Goal: Book appointment/travel/reservation

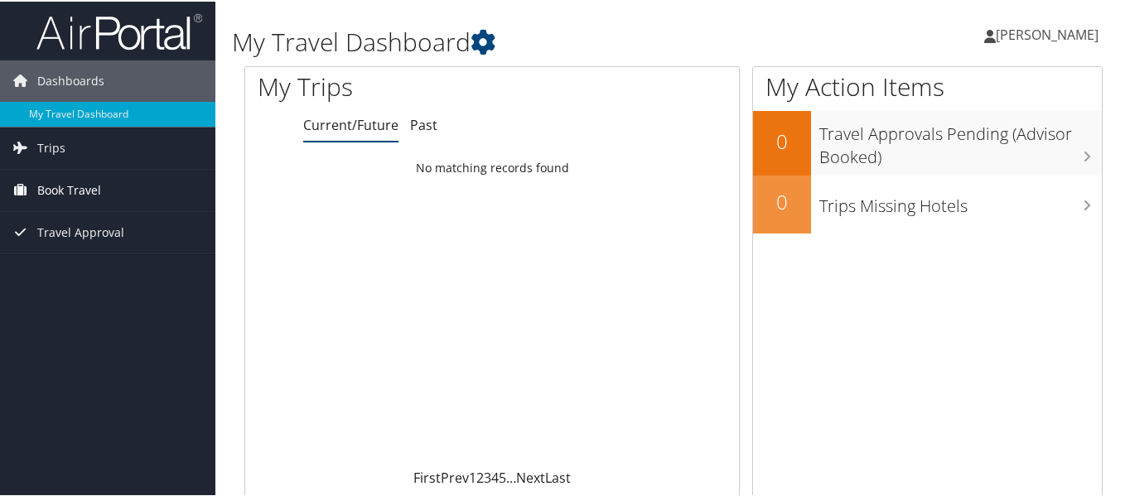
click at [116, 184] on link "Book Travel" at bounding box center [107, 188] width 215 height 41
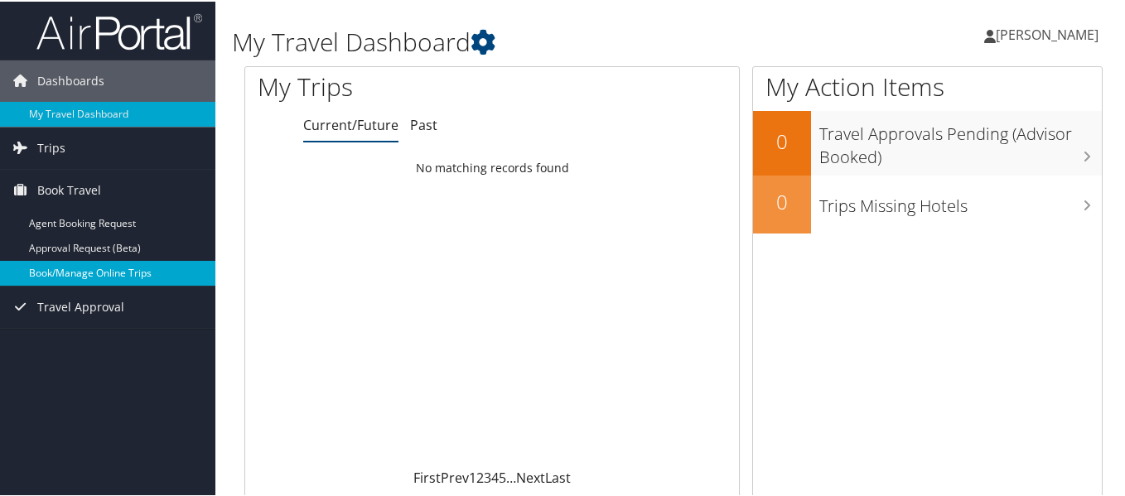
click at [124, 271] on link "Book/Manage Online Trips" at bounding box center [107, 271] width 215 height 25
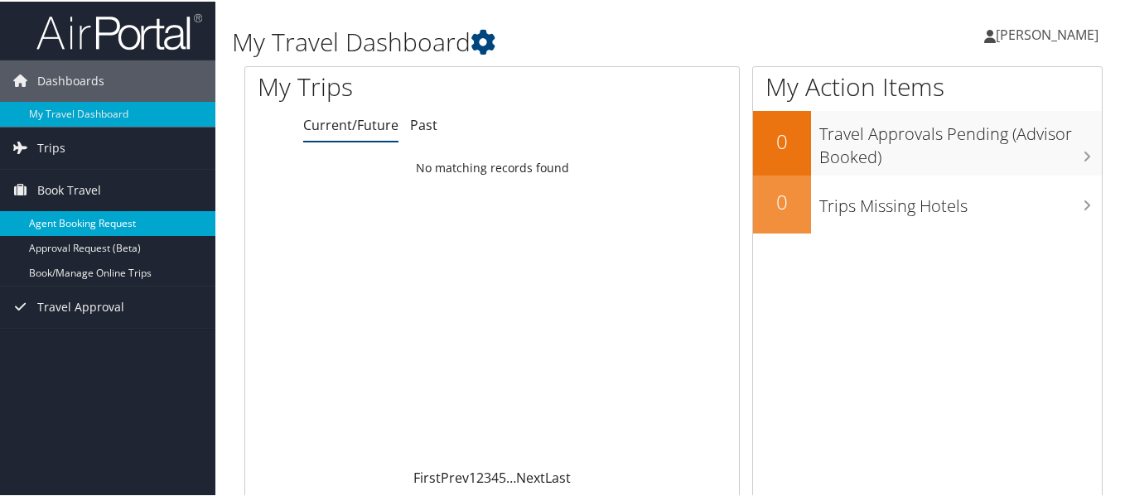
click at [97, 220] on link "Agent Booking Request" at bounding box center [107, 222] width 215 height 25
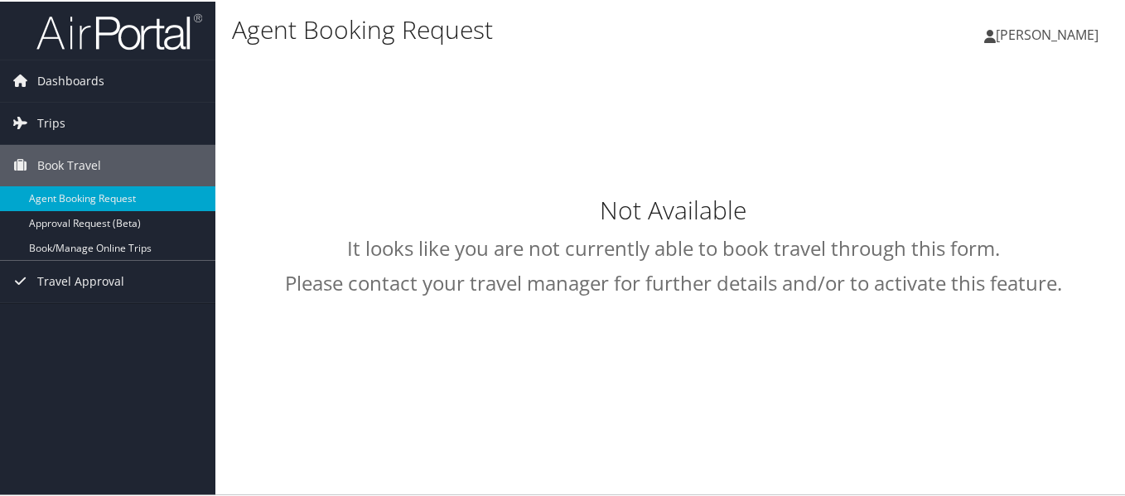
select select "[EMAIL_ADDRESS][DOMAIN_NAME]"
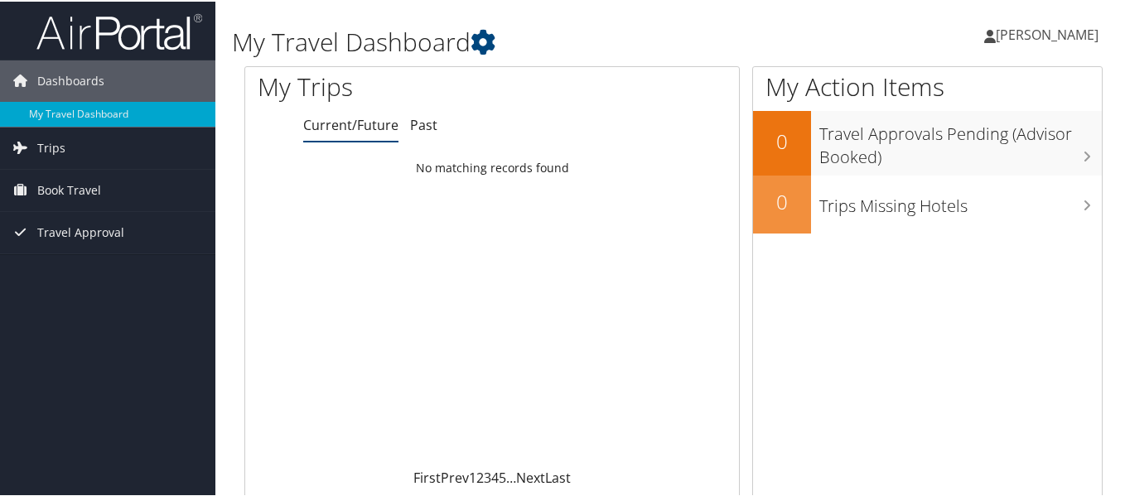
click at [846, 48] on div "Kelly Archibald Kelly Archibald My Settings Travel Agency Contacts View Travel …" at bounding box center [943, 40] width 377 height 64
click at [131, 183] on link "Book Travel" at bounding box center [107, 188] width 215 height 41
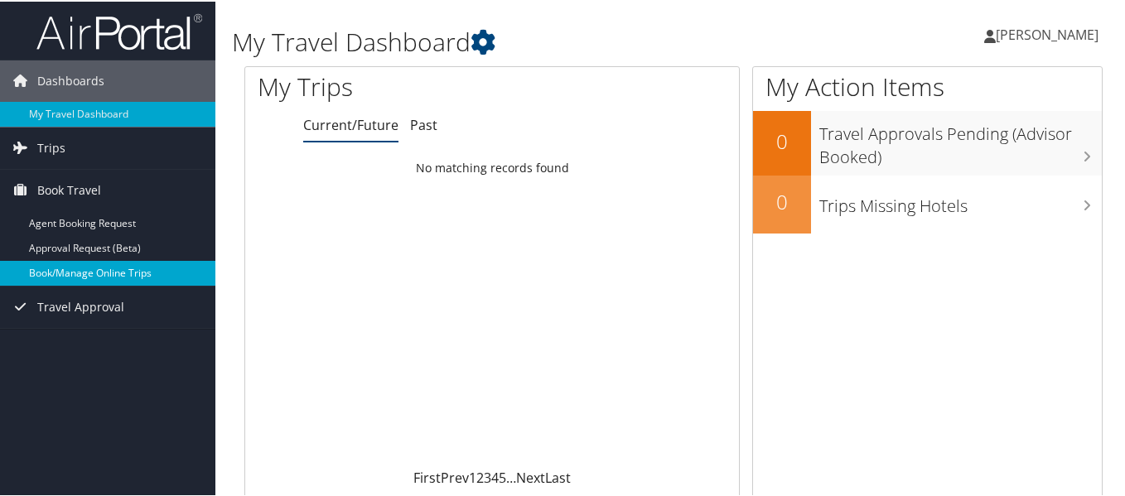
click at [121, 270] on link "Book/Manage Online Trips" at bounding box center [107, 271] width 215 height 25
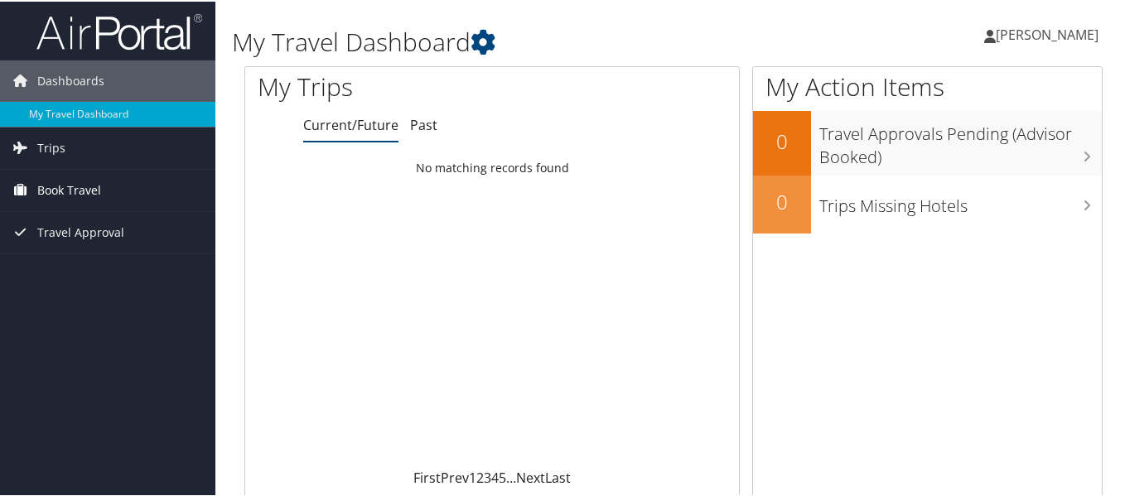
click at [51, 186] on span "Book Travel" at bounding box center [69, 188] width 64 height 41
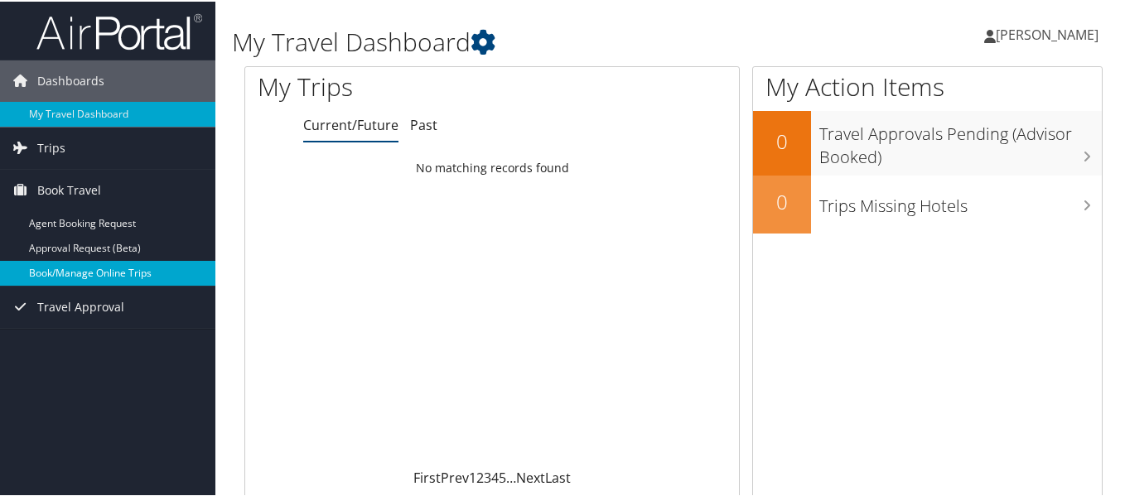
click at [81, 272] on link "Book/Manage Online Trips" at bounding box center [107, 271] width 215 height 25
